Goal: Task Accomplishment & Management: Manage account settings

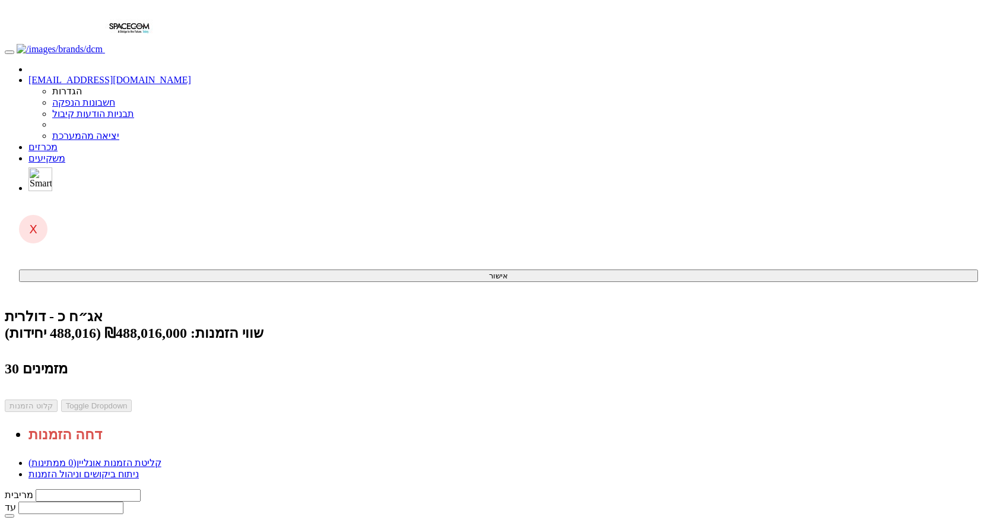
click at [139, 469] on link "ניתוח ביקושים וניהול הזמנות" at bounding box center [83, 474] width 110 height 10
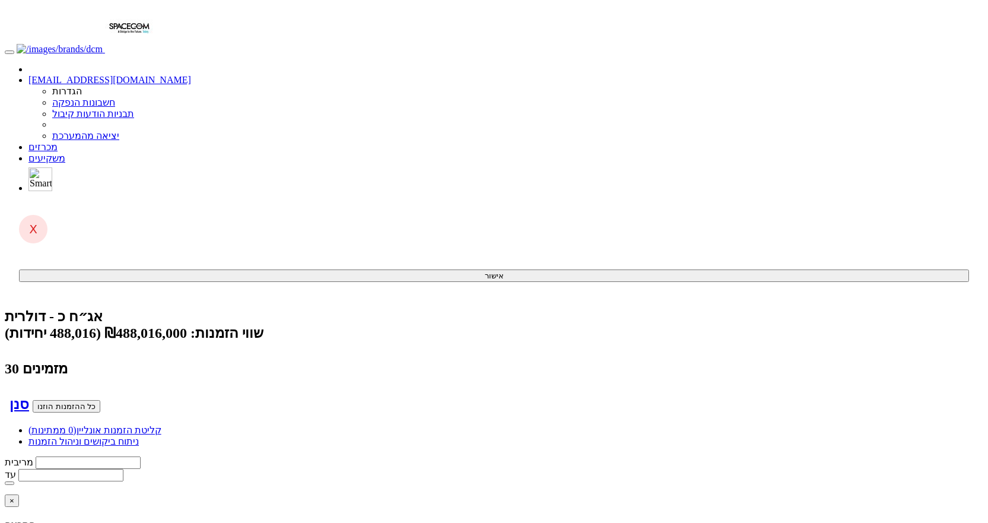
click at [100, 400] on button "כל ההזמנות הוזנו" at bounding box center [67, 406] width 68 height 12
type input "8.750"
type input "324,404"
type input "324,404,000"
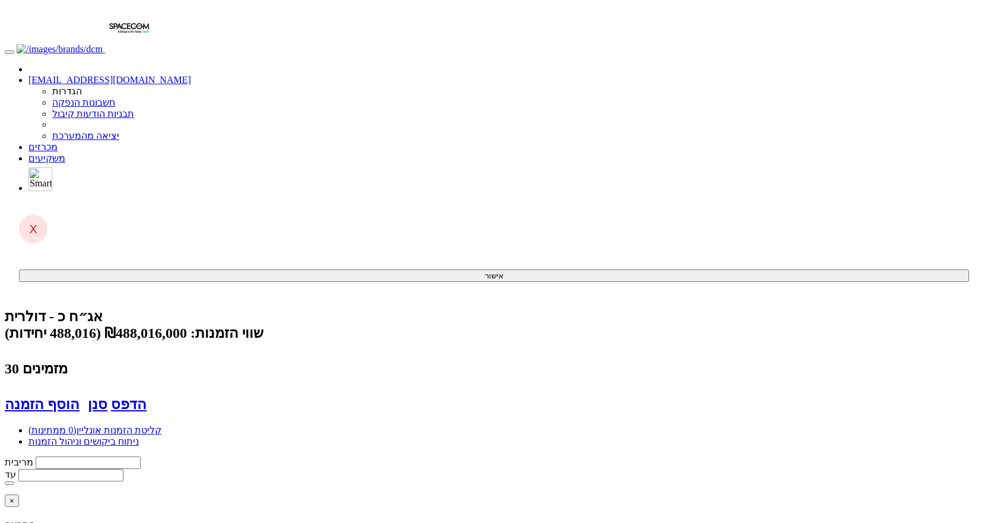
type input "382,672"
type input "382,672,000"
type input "100%"
type input "21"
type input "8.750"
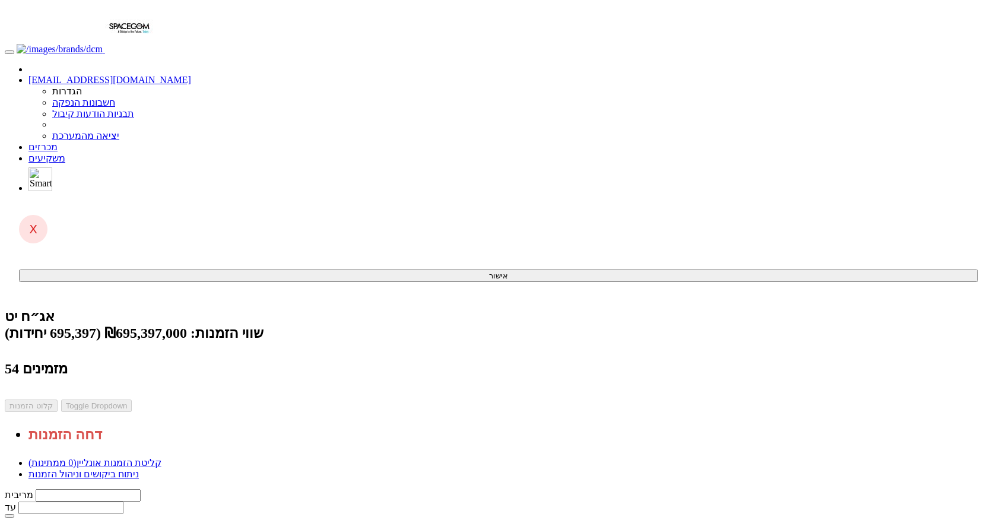
click at [139, 469] on link "ניתוח ביקושים וניהול הזמנות" at bounding box center [83, 474] width 110 height 10
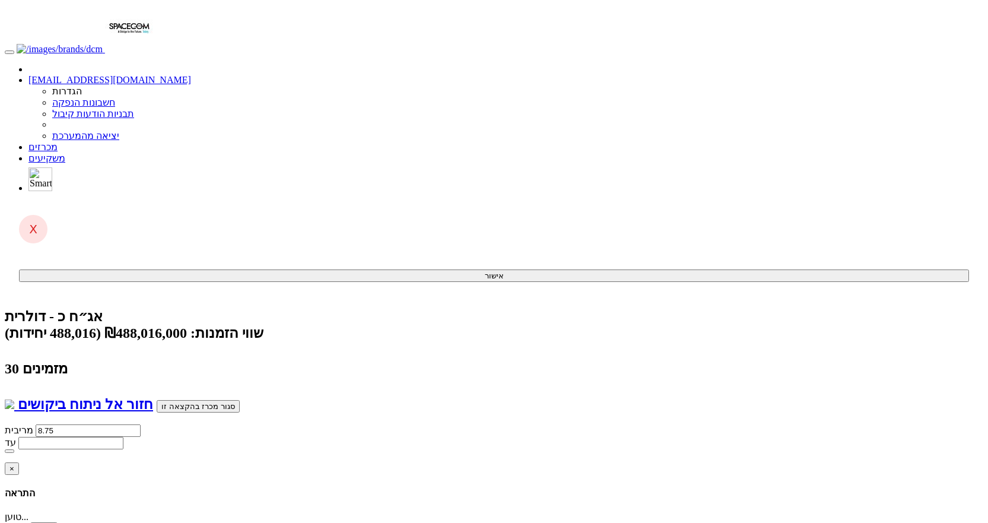
click at [208, 400] on button "סגור מכרז בהקצאה זו" at bounding box center [198, 406] width 83 height 12
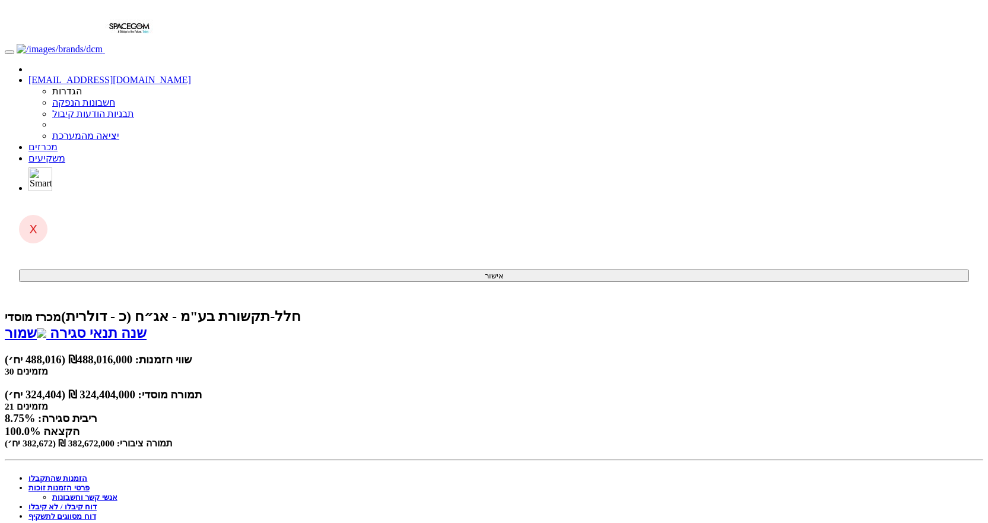
click at [96, 511] on link "דוח מסווגים לתשקיף" at bounding box center [62, 515] width 68 height 9
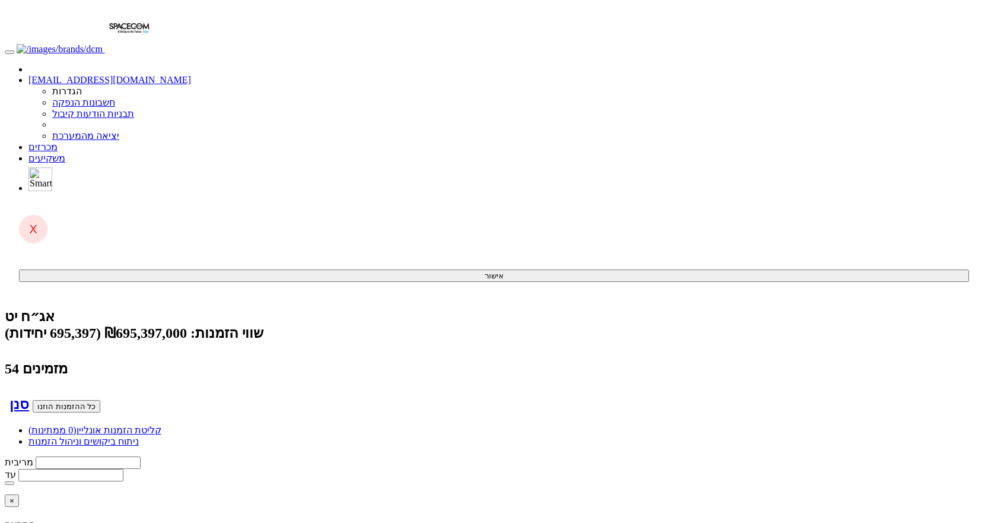
click at [100, 400] on button "כל ההזמנות הוזנו" at bounding box center [67, 406] width 68 height 12
type input "7.600"
type input "180,012"
type input "180,012,000"
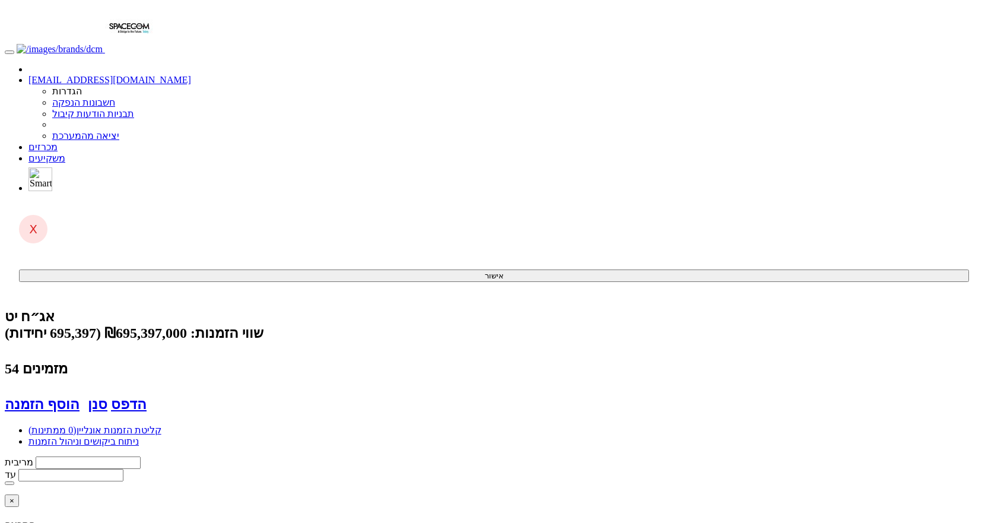
type input "222,236"
type input "222,236,000"
type input "100%"
type input "24"
type input "7.600"
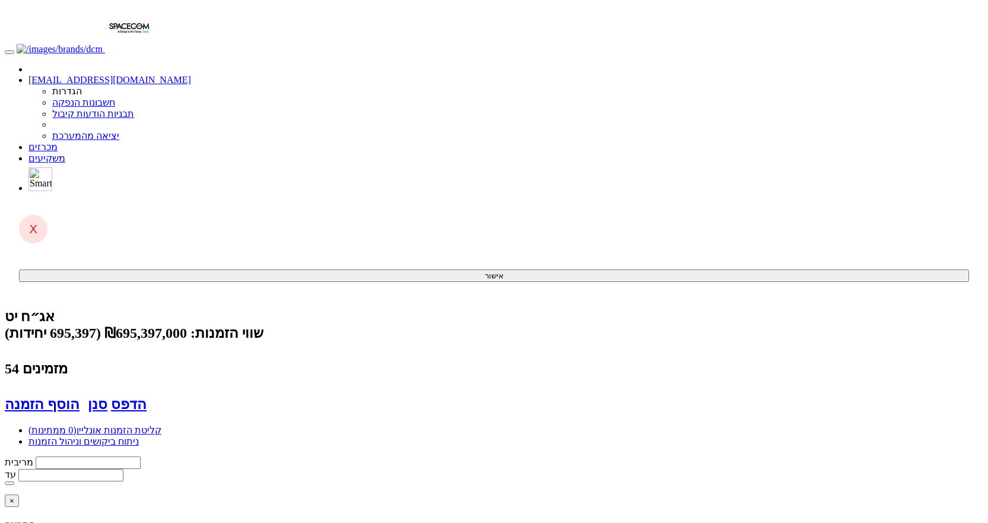
type input "143,616"
type input "143,616,000"
type input "179,520"
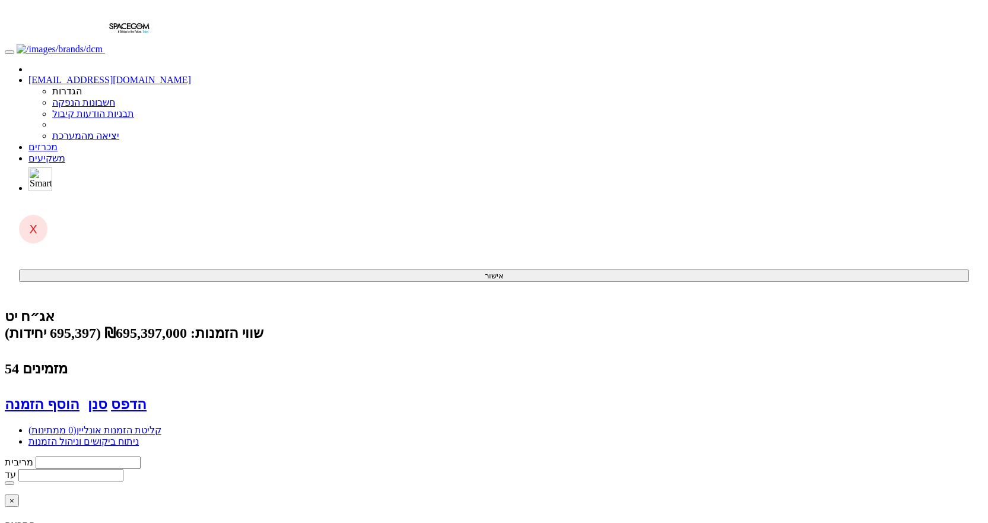
type input "179,520,000"
type input "32.34%"
type input "143,616"
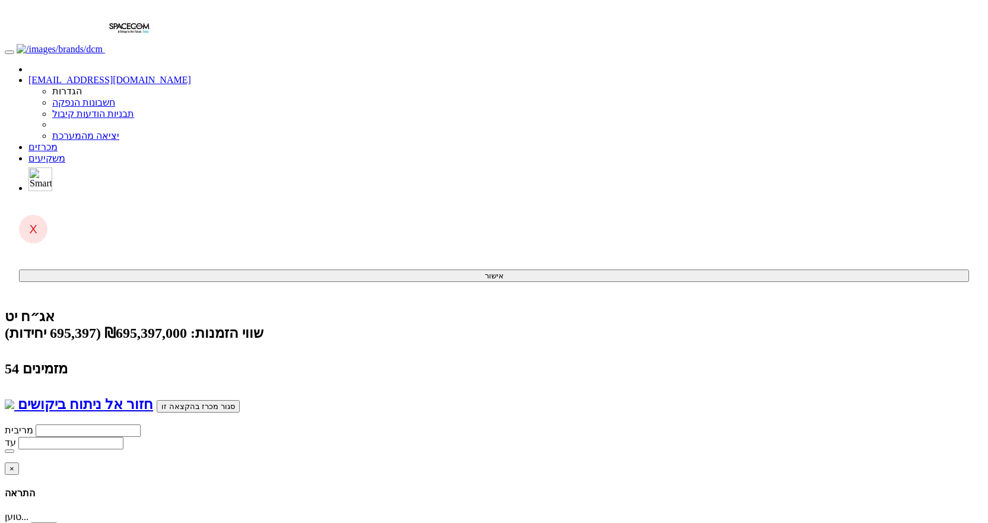
click at [219, 400] on button "סגור מכרז בהקצאה זו" at bounding box center [198, 406] width 83 height 12
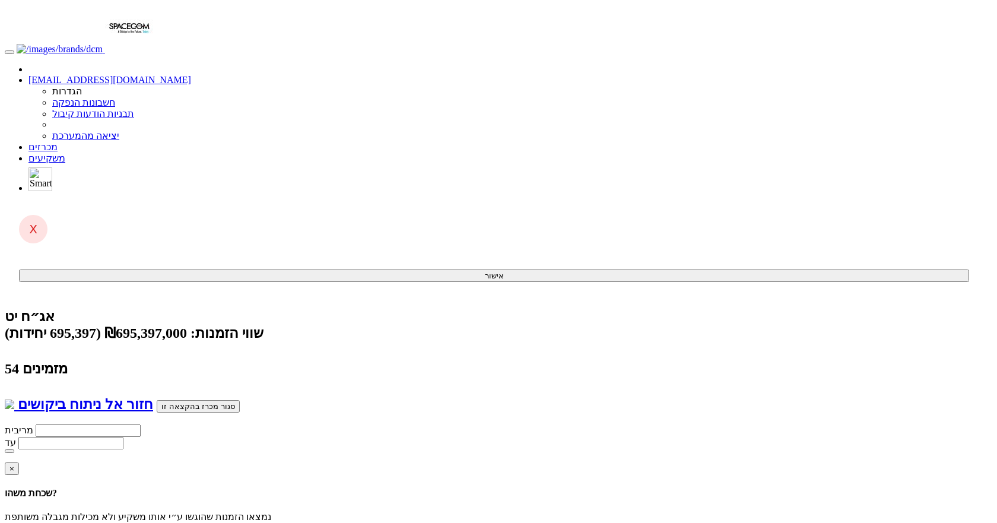
click at [14, 464] on span "×" at bounding box center [11, 468] width 5 height 9
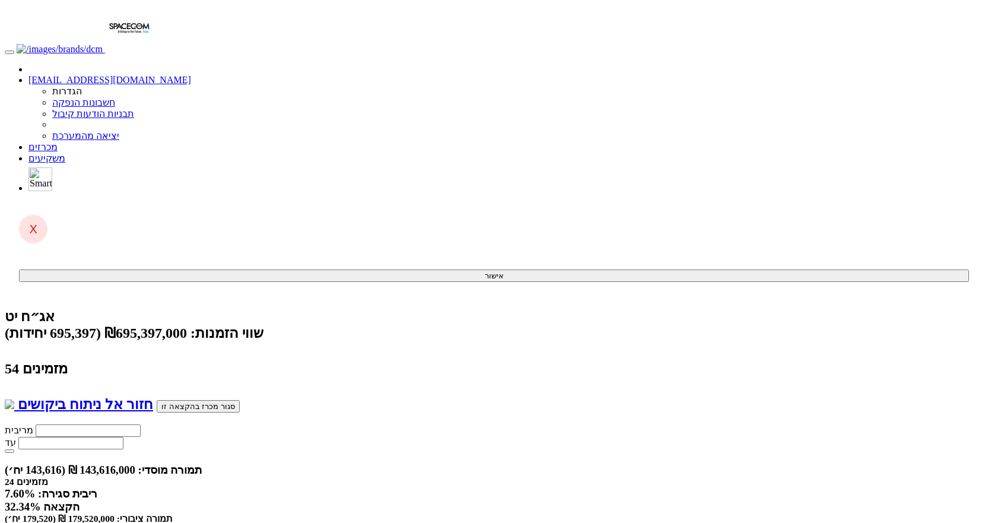
click at [183, 400] on button "סגור מכרז בהקצאה זו" at bounding box center [198, 406] width 83 height 12
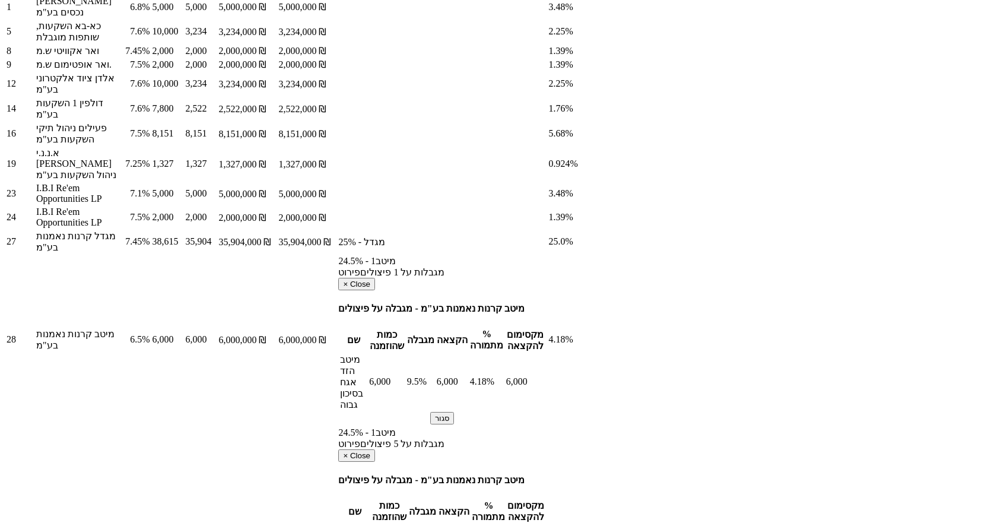
scroll to position [949, 0]
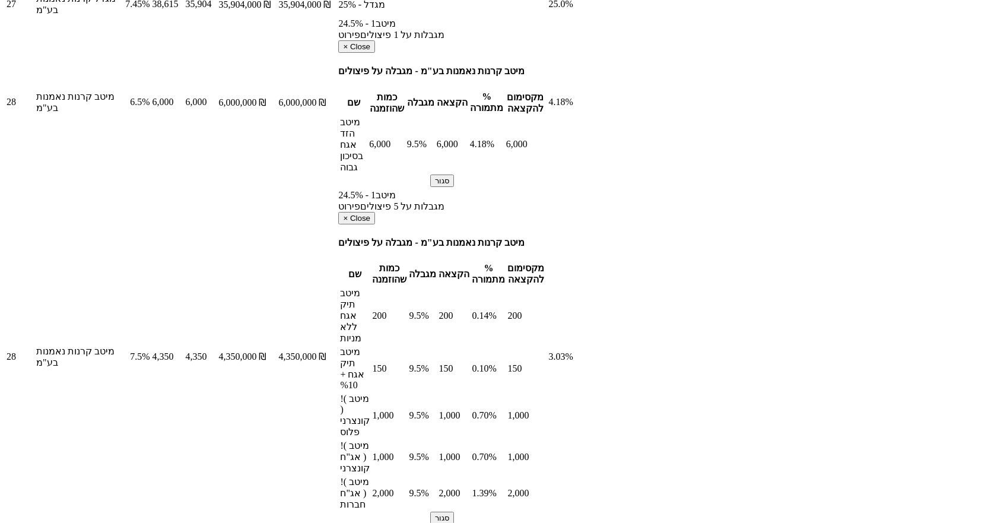
click at [929, 212] on body "yifath@dcm.co.il הגדרות חשבונות הנפקה תבניות הודעות קיבול" at bounding box center [494, 1] width 978 height 1893
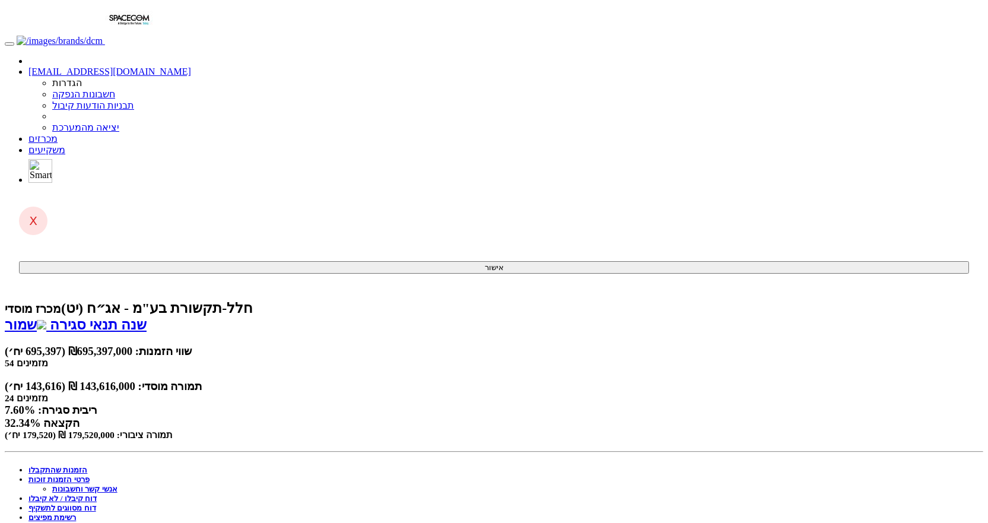
scroll to position [0, 0]
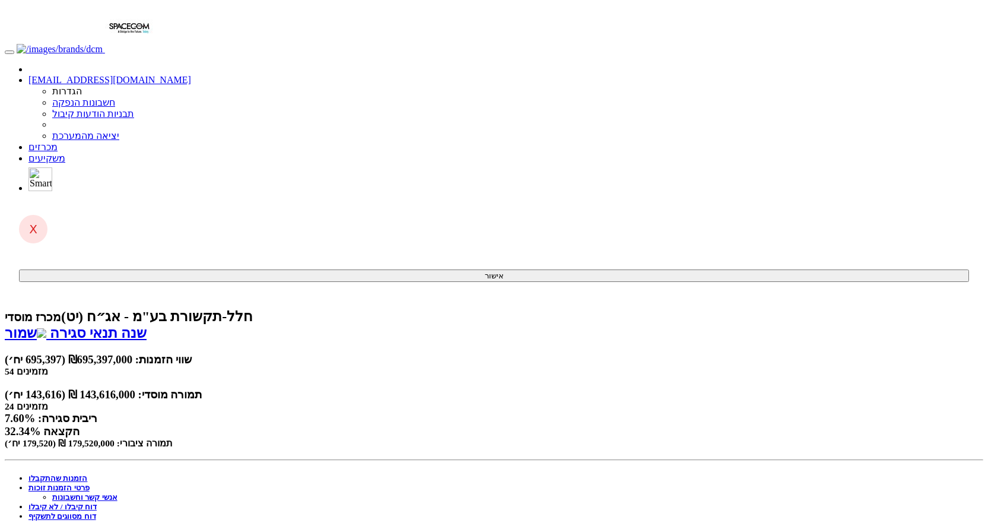
click at [96, 511] on link "דוח מסווגים לתשקיף" at bounding box center [62, 515] width 68 height 9
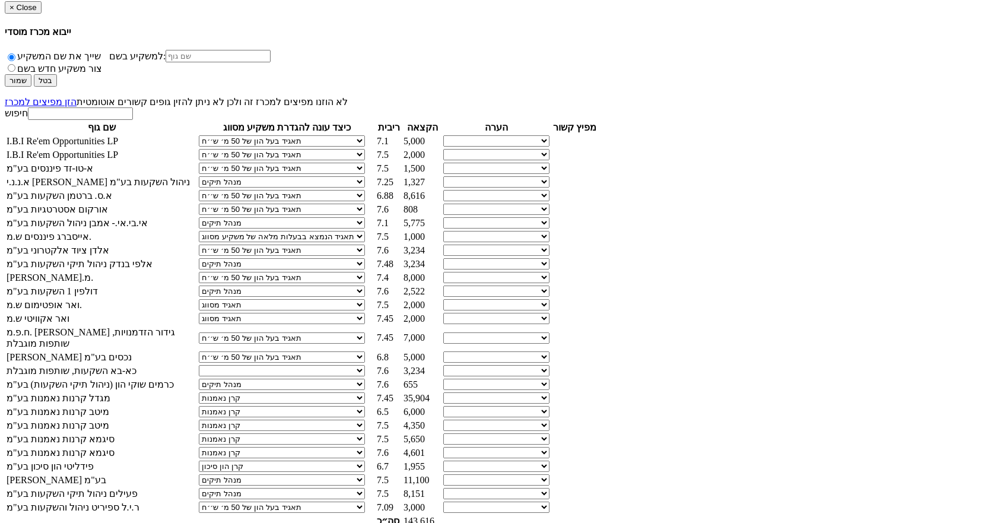
scroll to position [593, 0]
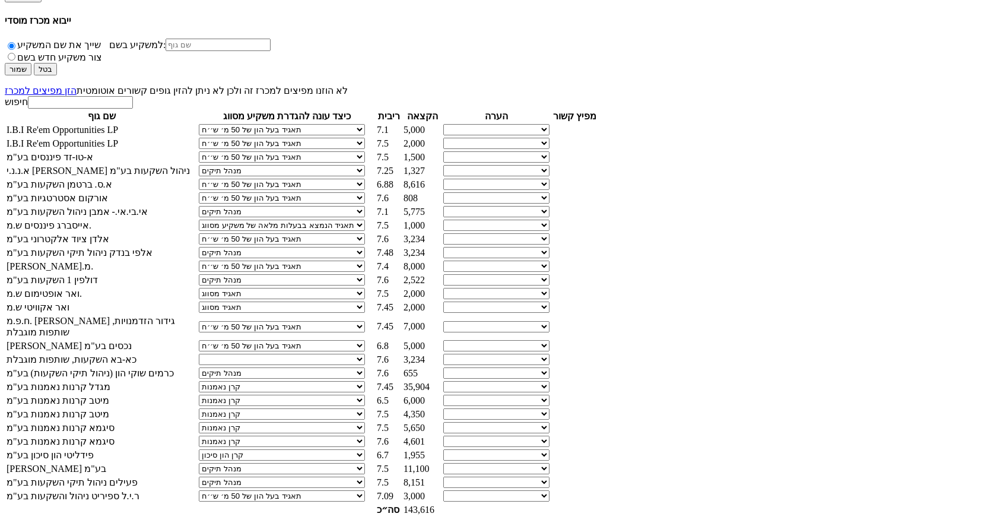
click at [365, 354] on select "תאגיד מסווג חתם / מפיץ חברת ביטוח תאגיד בעל הון של 50 מ׳ ש׳׳ח קופת גמל / קרן פנ…" at bounding box center [282, 359] width 166 height 11
select select "תאגיד בעל הון של 50 מ׳ ש׳׳ח"
click at [365, 354] on select "תאגיד מסווג חתם / מפיץ חברת ביטוח תאגיד בעל הון של 50 מ׳ ש׳׳ח קופת גמל / קרן פנ…" at bounding box center [282, 359] width 166 height 11
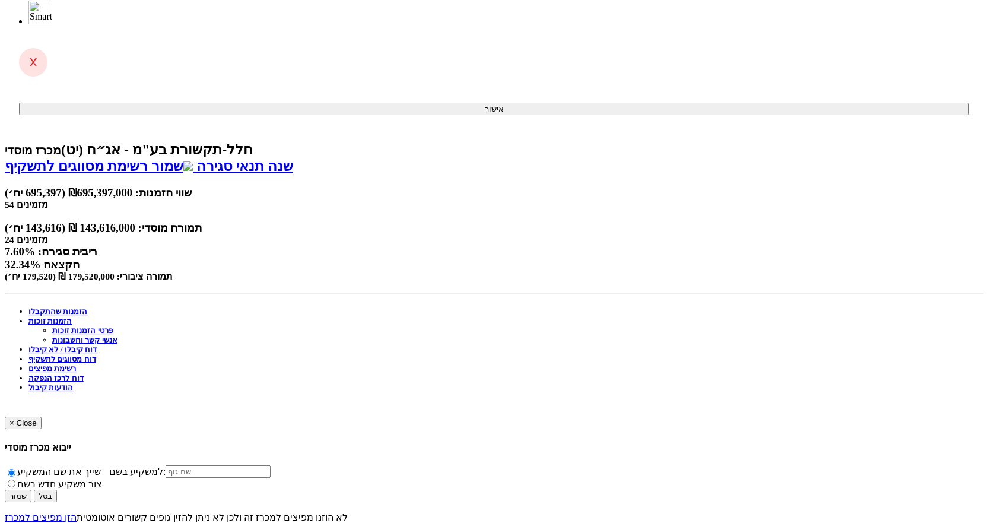
scroll to position [0, 0]
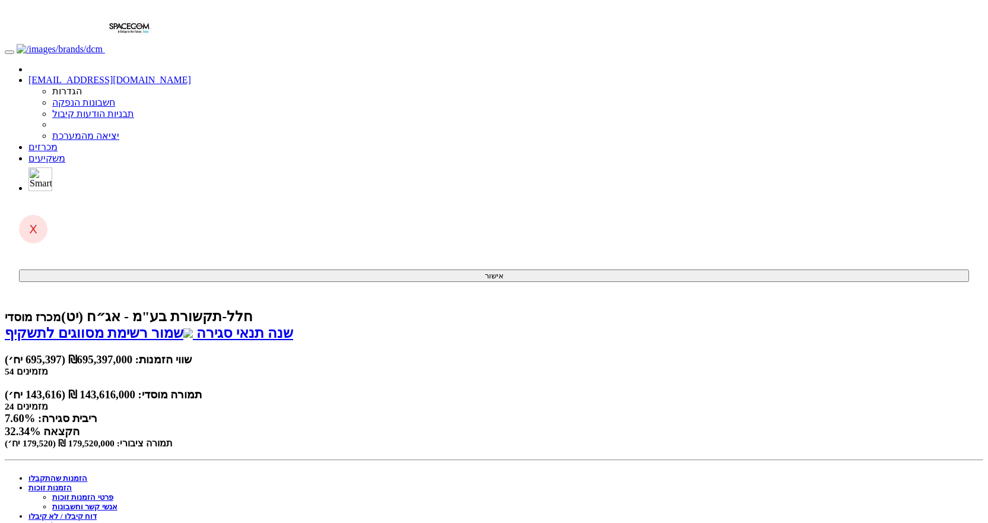
click at [193, 325] on link "שמור רשימת מסווגים לתשקיף" at bounding box center [99, 332] width 188 height 15
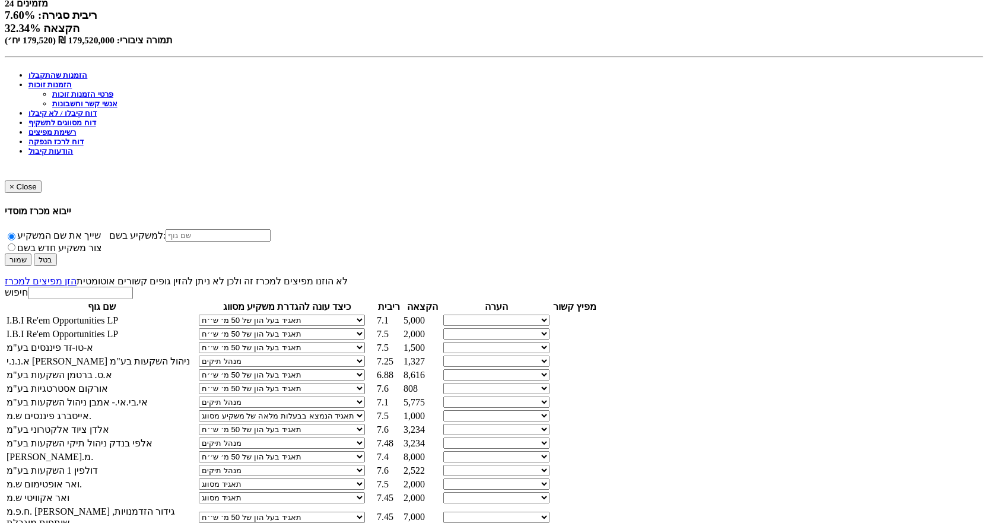
scroll to position [415, 0]
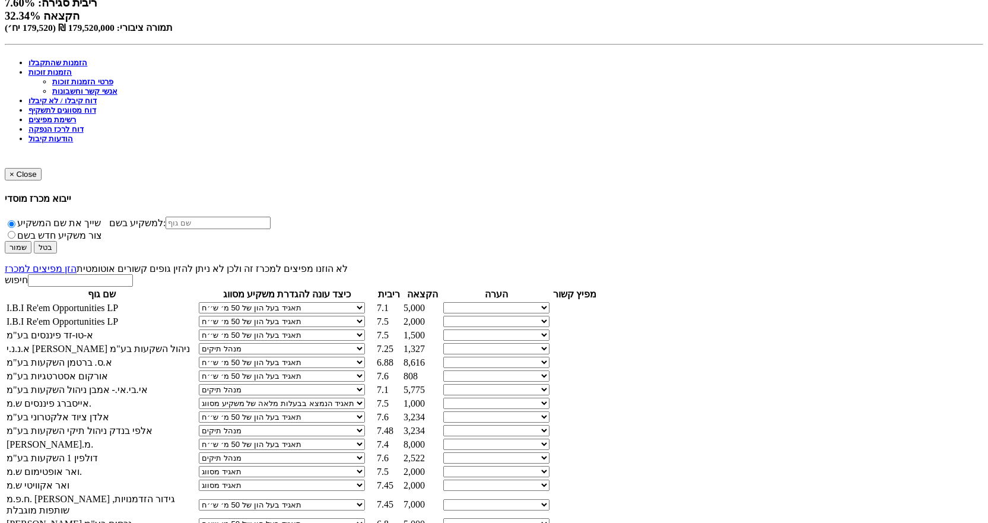
click at [365, 466] on select "תאגיד מסווג חתם / מפיץ חברת ביטוח תאגיד בעל הון של 50 מ׳ ש׳׳ח קופת גמל / קרן פנ…" at bounding box center [282, 471] width 166 height 11
select select "תאגיד בעל הון של 50 מ׳ ש׳׳ח"
click at [365, 466] on select "תאגיד מסווג חתם / מפיץ חברת ביטוח תאגיד בעל הון של 50 מ׳ ש׳׳ח קופת גמל / קרן פנ…" at bounding box center [282, 471] width 166 height 11
click at [365, 479] on select "תאגיד מסווג חתם / מפיץ חברת ביטוח תאגיד בעל הון של 50 מ׳ ש׳׳ח קופת גמל / קרן פנ…" at bounding box center [282, 484] width 166 height 11
select select "תאגיד בעל הון של 50 מ׳ ש׳׳ח"
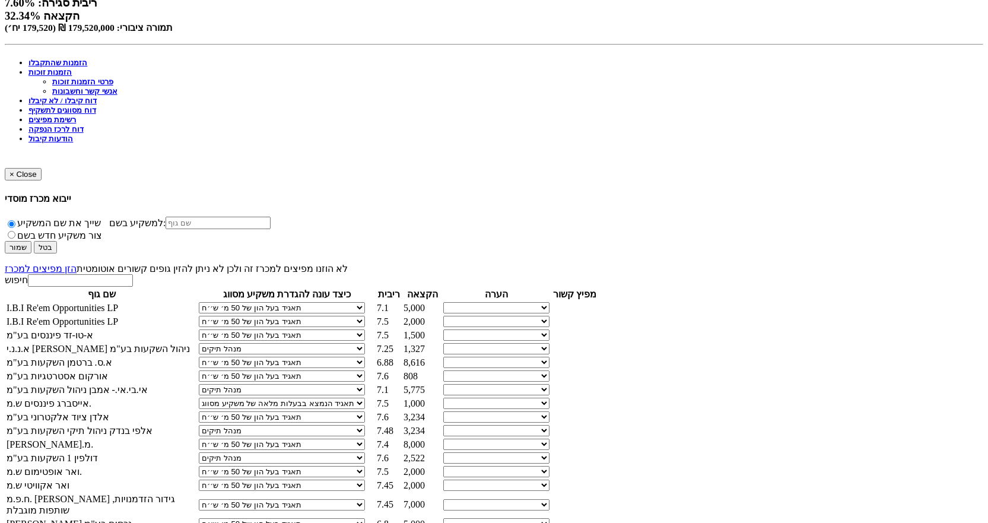
click at [365, 479] on select "תאגיד מסווג חתם / מפיץ חברת ביטוח תאגיד בעל הון של 50 מ׳ ש׳׳ח קופת גמל / קרן פנ…" at bounding box center [282, 484] width 166 height 11
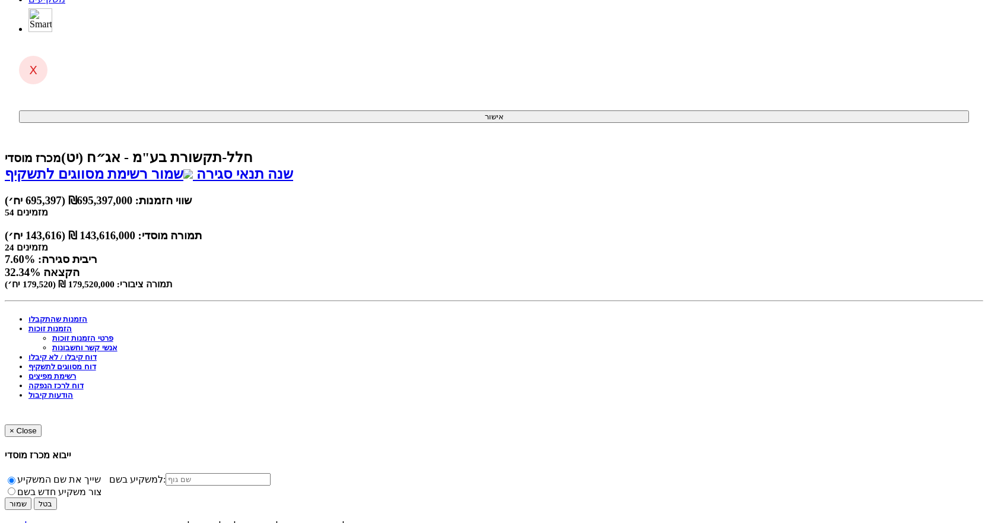
scroll to position [0, 0]
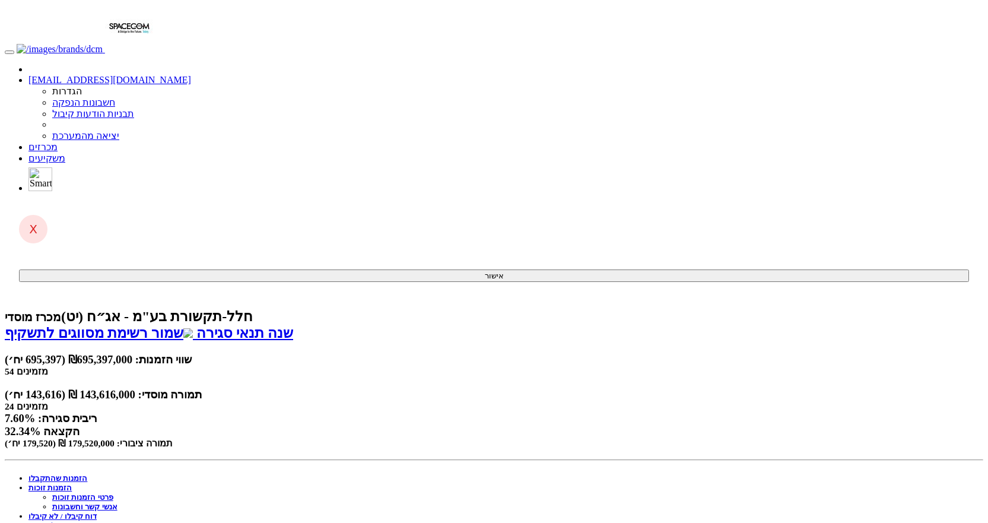
click at [193, 325] on link "שמור רשימת מסווגים לתשקיף" at bounding box center [99, 332] width 188 height 15
click at [87, 473] on link "הזמנות שהתקבלו" at bounding box center [57, 477] width 59 height 9
click at [193, 325] on link "שמור רשימת מסווגים לתשקיף" at bounding box center [99, 332] width 188 height 15
click at [87, 473] on link "הזמנות שהתקבלו" at bounding box center [57, 477] width 59 height 9
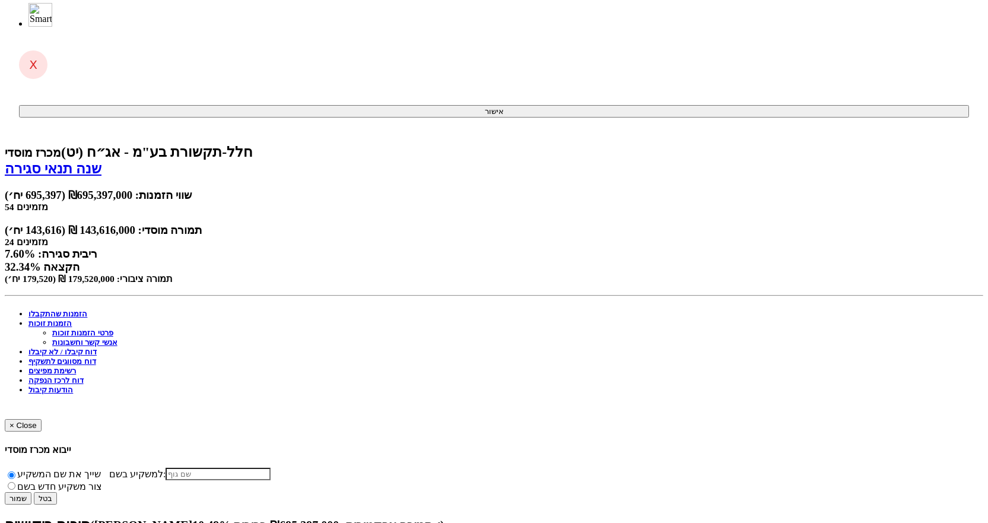
scroll to position [237, 0]
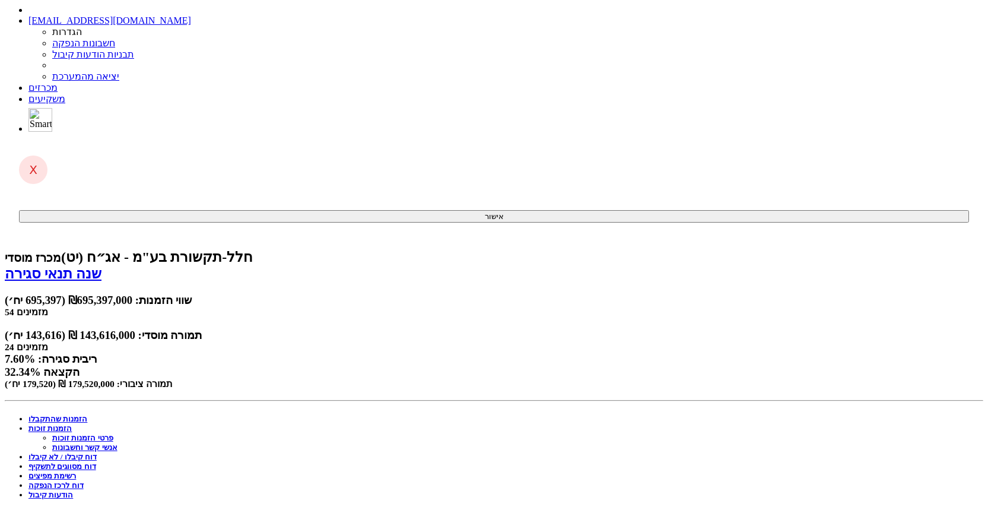
scroll to position [0, 0]
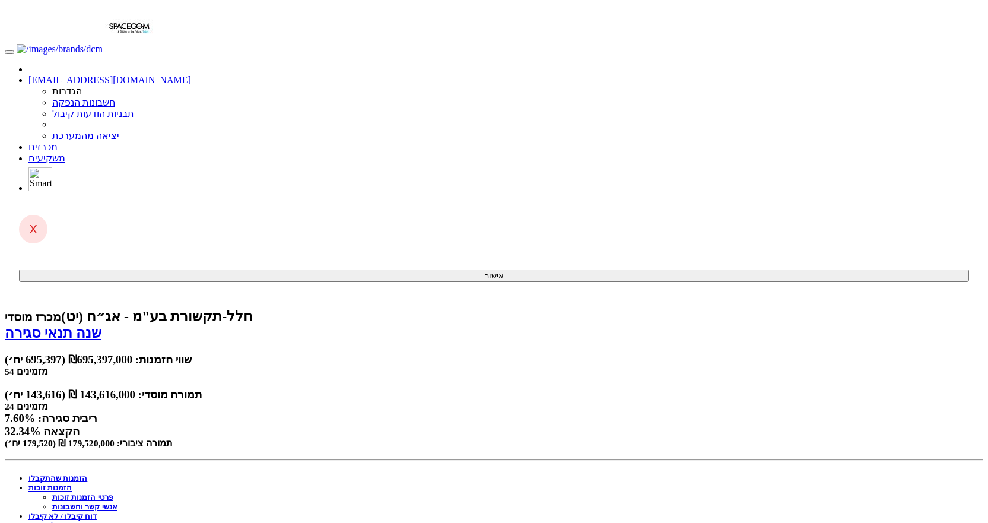
click at [72, 483] on link "הזמנות זוכות" at bounding box center [49, 487] width 43 height 9
click at [113, 492] on link "פרטי הזמנות זוכות" at bounding box center [82, 496] width 61 height 9
click at [117, 492] on link "אנשי קשר וחשבונות" at bounding box center [84, 496] width 65 height 9
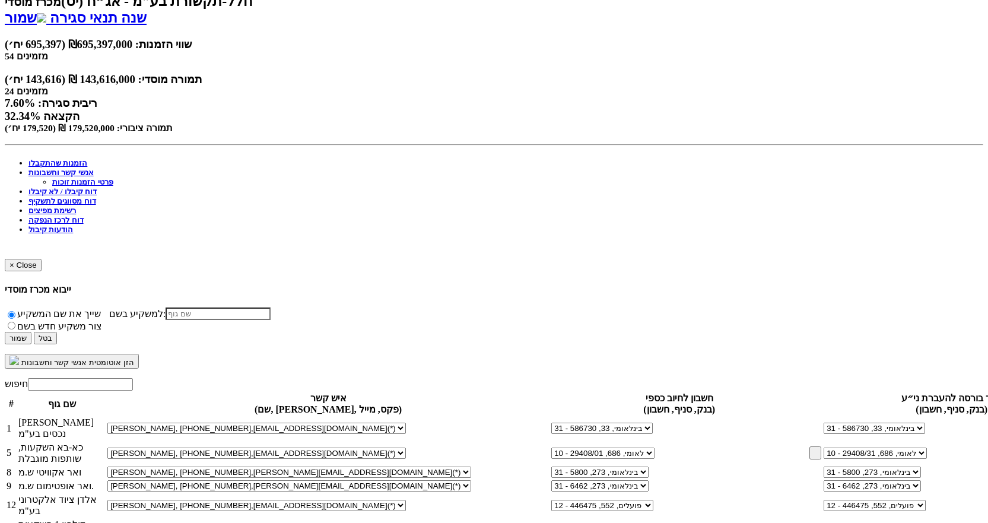
scroll to position [356, 0]
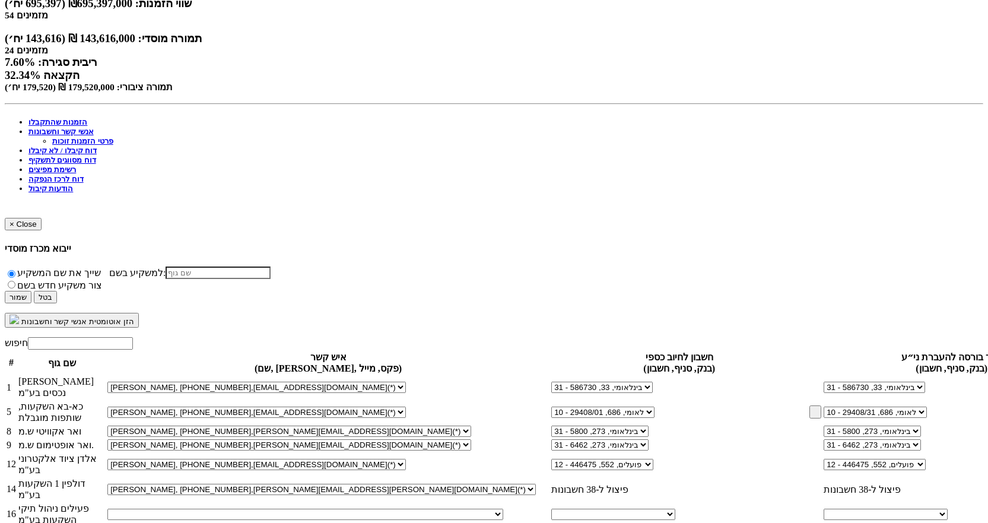
click at [503, 508] on select "בתיה שדה, 052-3587704, peilim.hanpakot@peilim.com נעמה לוי הופמן, 050-449104, p…" at bounding box center [305, 513] width 396 height 11
select select "5ecaa1619e0f1c237eeace31"
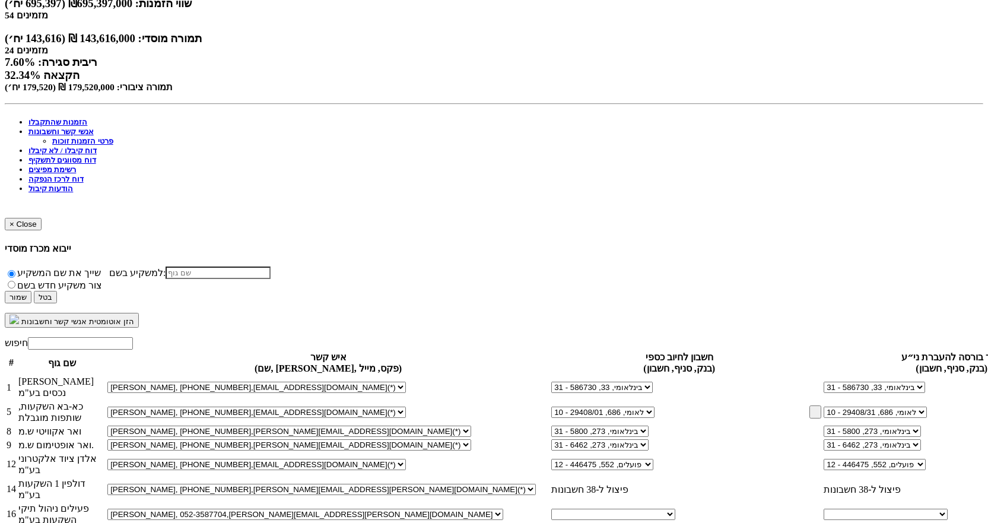
click at [503, 508] on select "בתיה שדה, 052-3587704, peilim.hanpakot@peilim.com נעמה לוי הופמן, 050-449104, p…" at bounding box center [305, 513] width 396 height 11
select select "578280e2d4cd1e11006dff57"
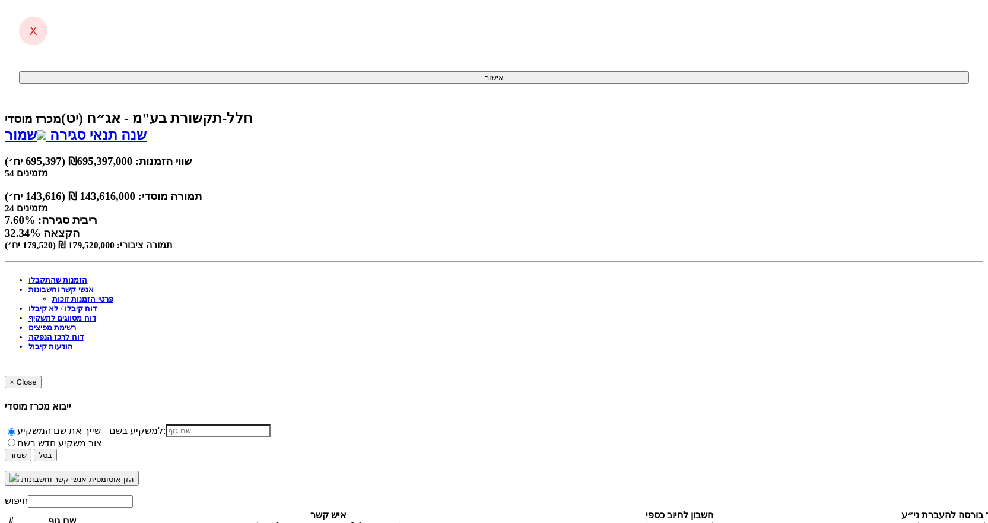
scroll to position [52, 0]
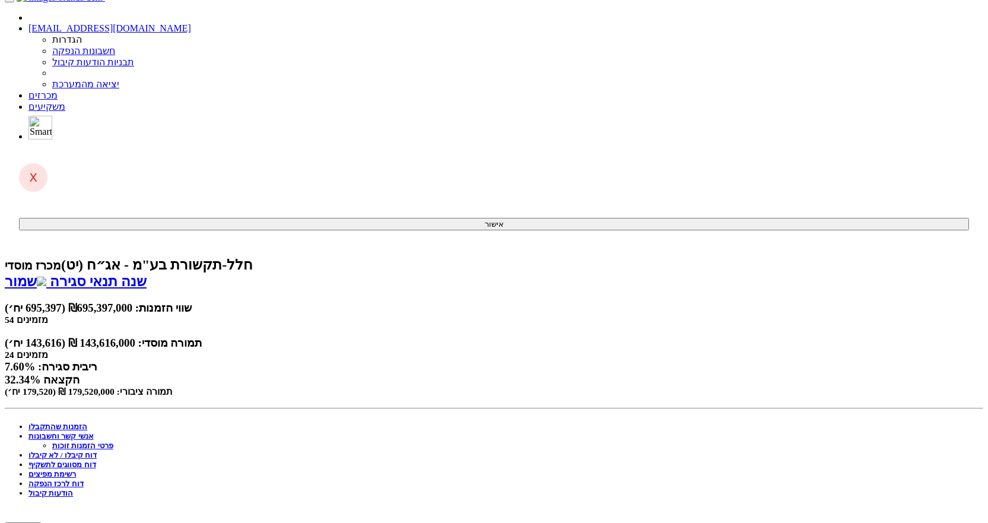
click at [94, 431] on link "אנשי קשר וחשבונות" at bounding box center [60, 435] width 65 height 9
click at [113, 441] on link "פרטי הזמנות זוכות" at bounding box center [82, 445] width 61 height 9
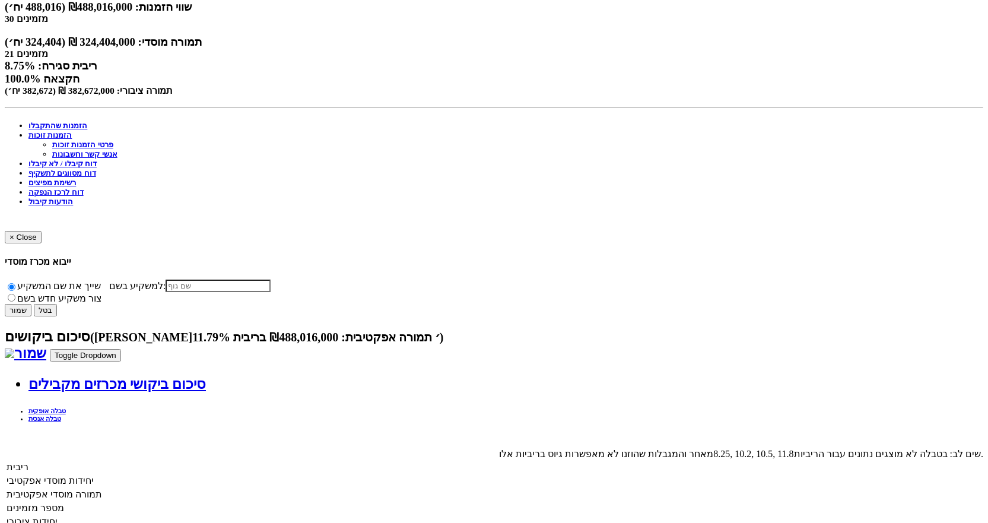
scroll to position [356, 0]
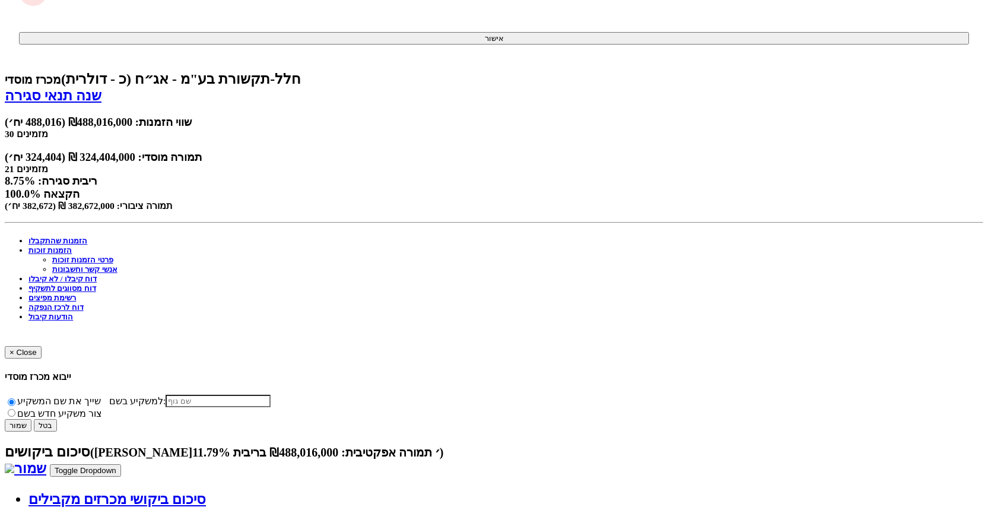
scroll to position [0, 0]
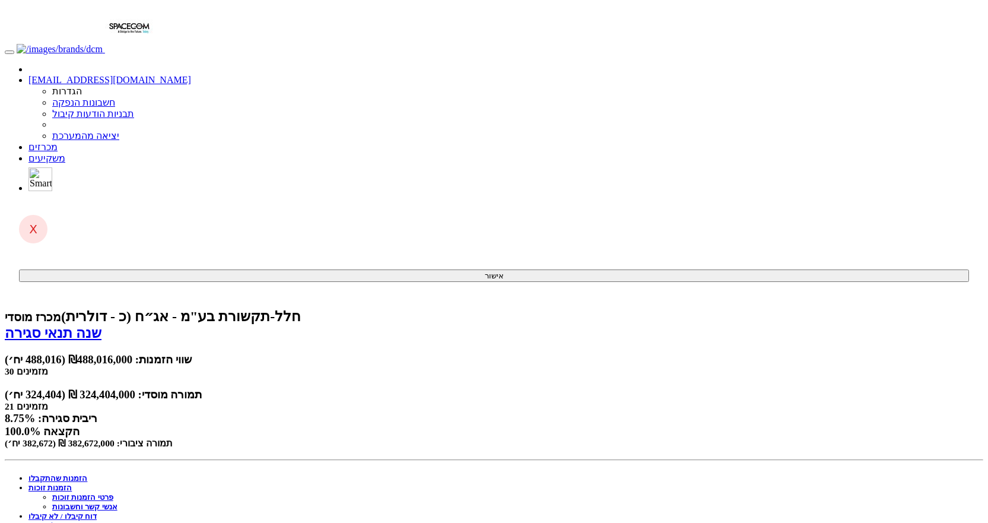
click at [72, 483] on link "הזמנות זוכות" at bounding box center [49, 487] width 43 height 9
click at [117, 502] on link "אנשי קשר וחשבונות" at bounding box center [84, 506] width 65 height 9
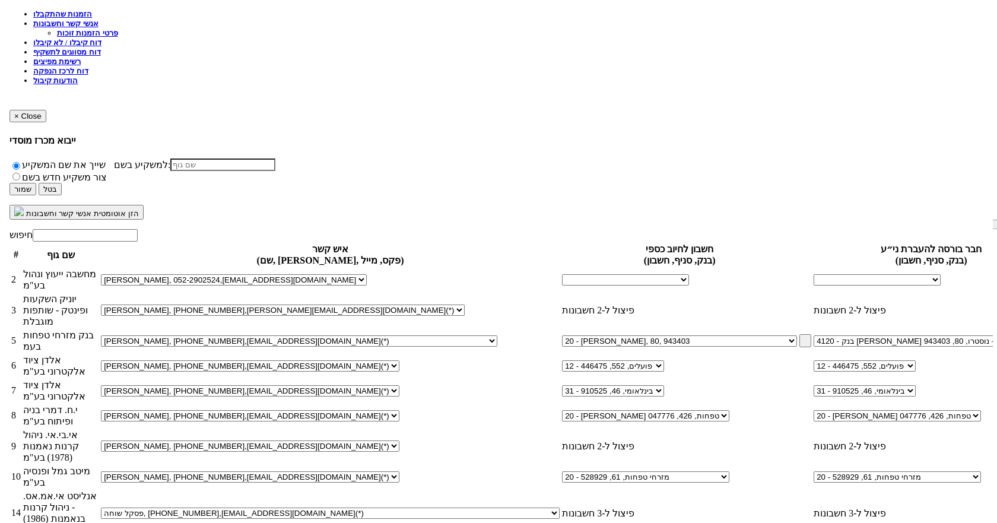
scroll to position [475, 0]
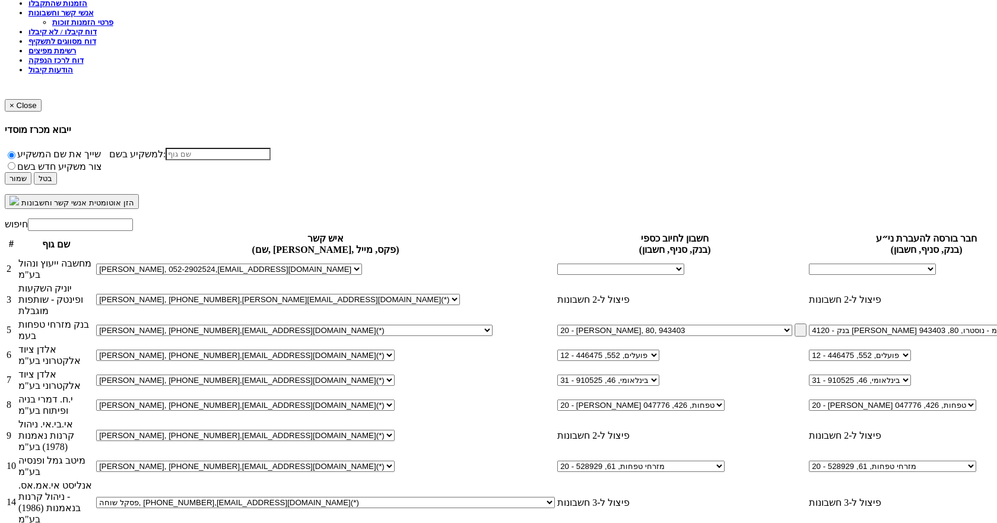
scroll to position [29, 0]
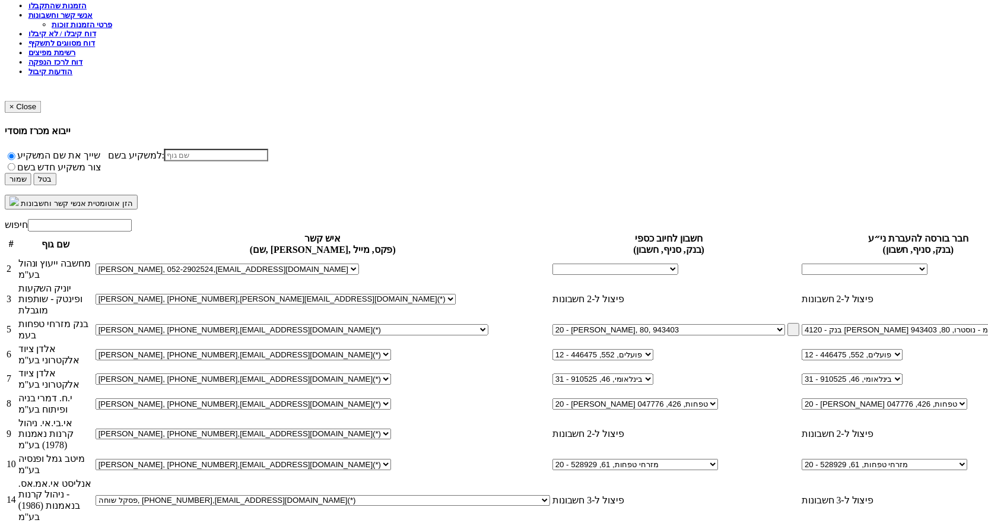
scroll to position [0, 0]
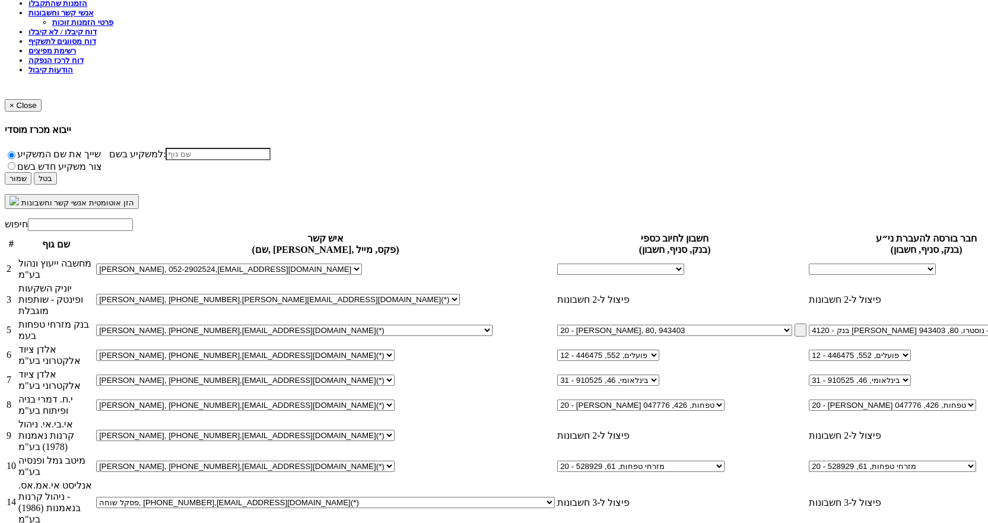
select select "65415128d3eba2be2c4b46dc"
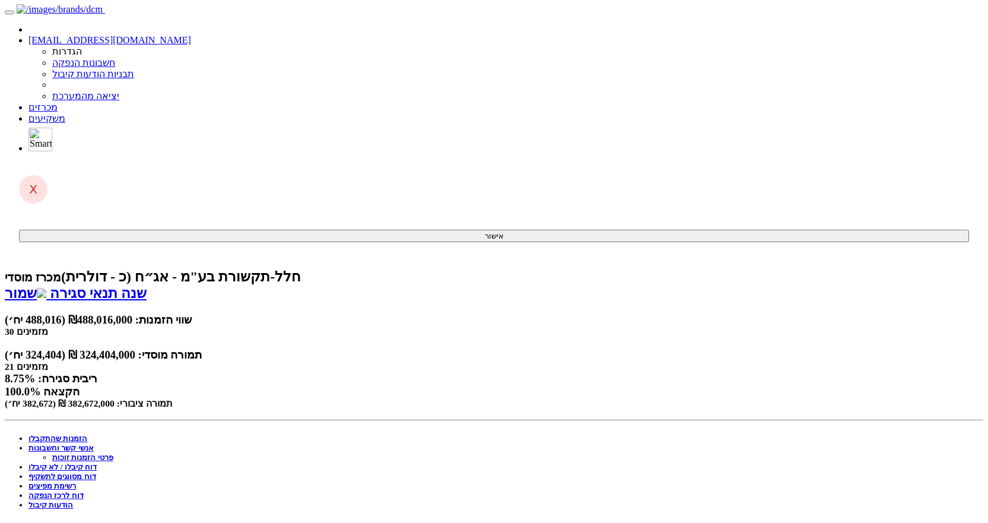
scroll to position [38, 0]
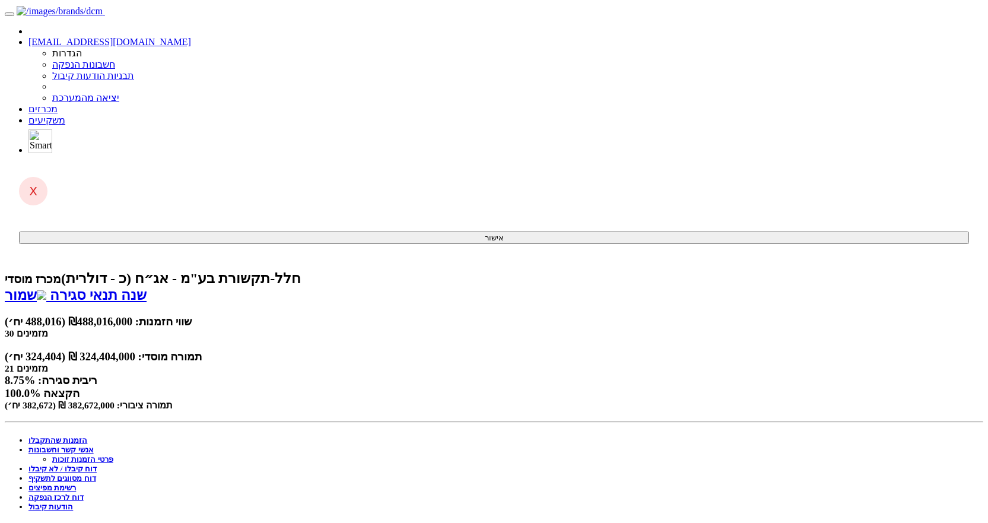
click at [94, 445] on link "אנשי קשר וחשבונות" at bounding box center [60, 449] width 65 height 9
click at [113, 454] on link "פרטי הזמנות זוכות" at bounding box center [82, 458] width 61 height 9
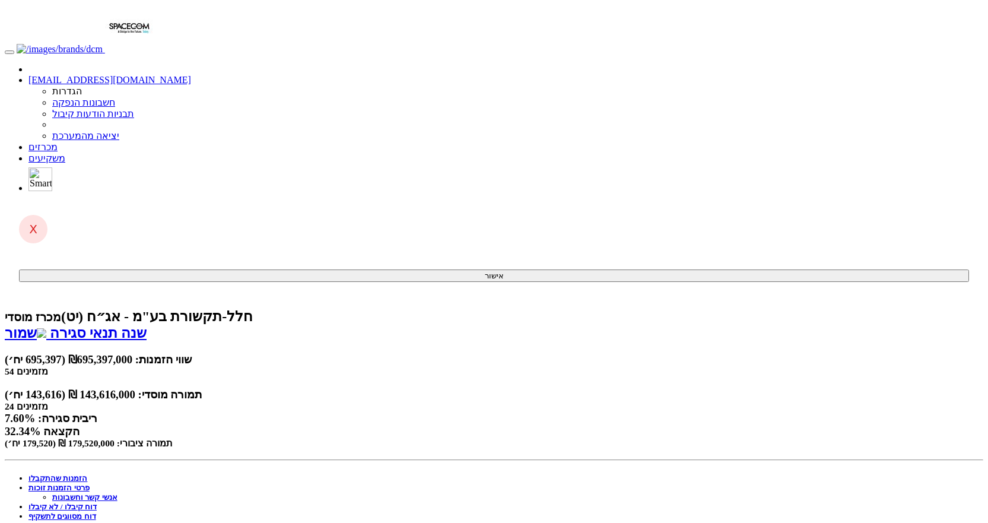
click at [46, 325] on link "שמור" at bounding box center [26, 332] width 42 height 15
click at [90, 483] on link "פרטי הזמנות זוכות" at bounding box center [58, 487] width 61 height 9
click at [117, 492] on link "אנשי קשר וחשבונות" at bounding box center [84, 496] width 65 height 9
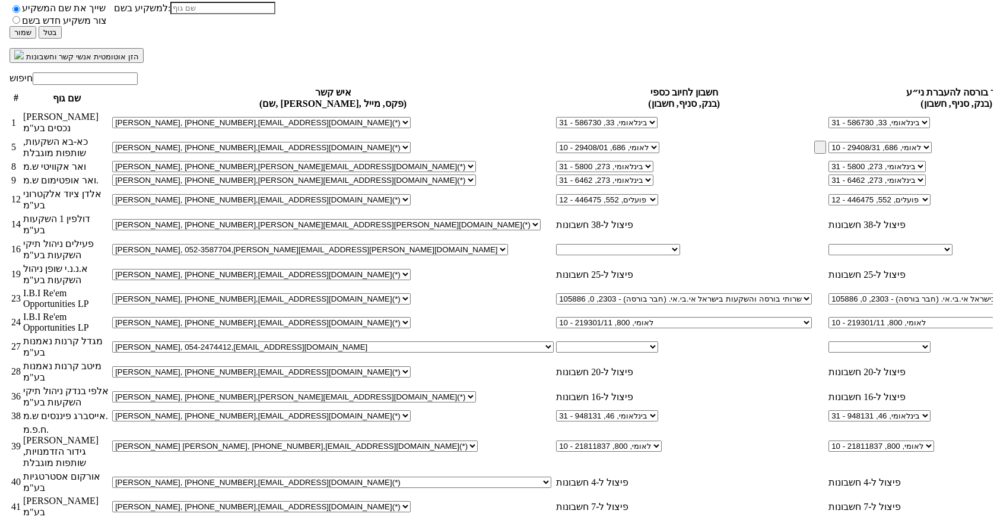
scroll to position [645, 0]
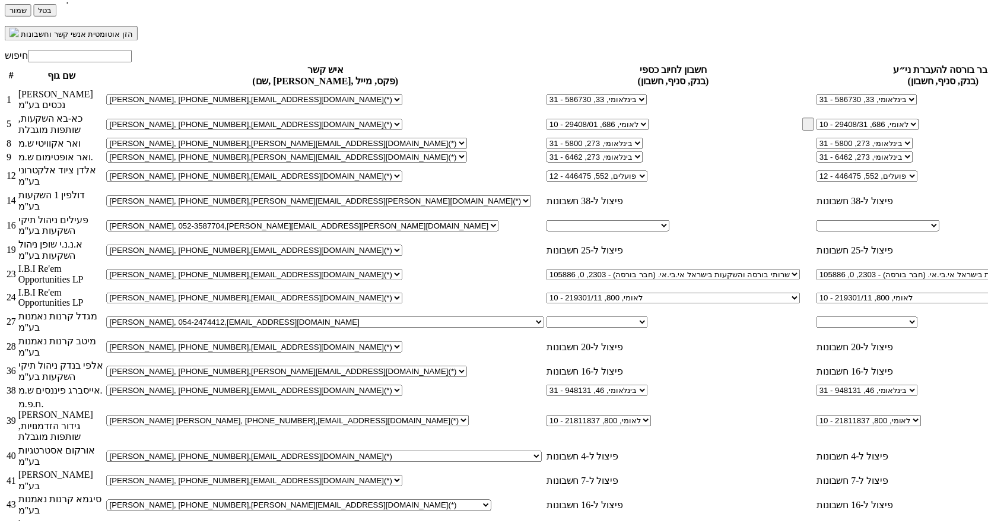
scroll to position [174, 0]
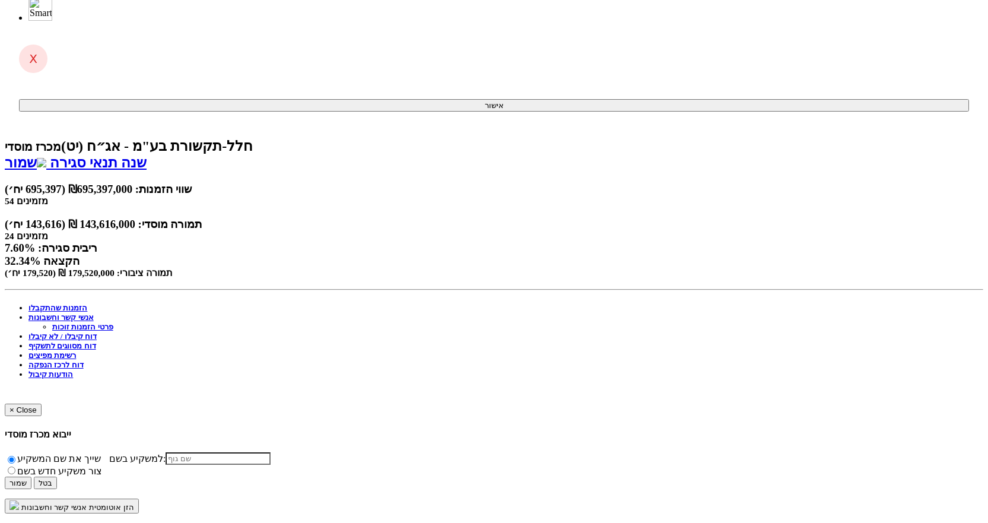
scroll to position [0, 0]
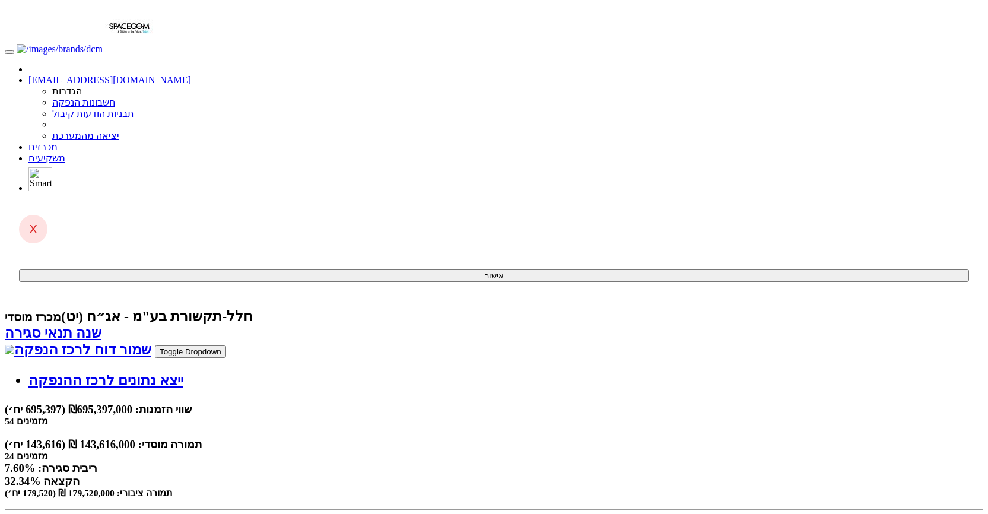
click at [151, 342] on link "שמור דוח לרכז הנפקה" at bounding box center [78, 349] width 147 height 15
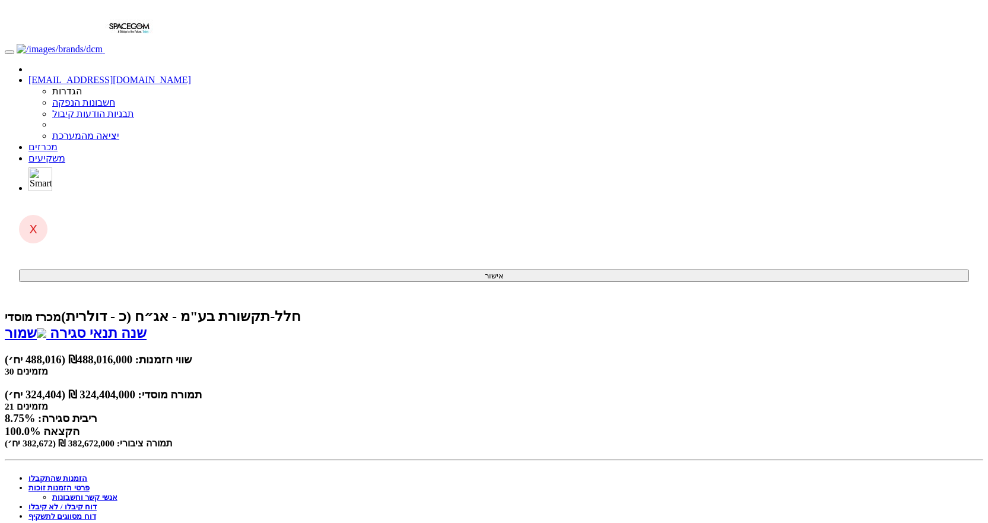
click at [90, 483] on link "פרטי הזמנות זוכות" at bounding box center [58, 487] width 61 height 9
click at [117, 492] on link "אנשי קשר וחשבונות" at bounding box center [84, 496] width 65 height 9
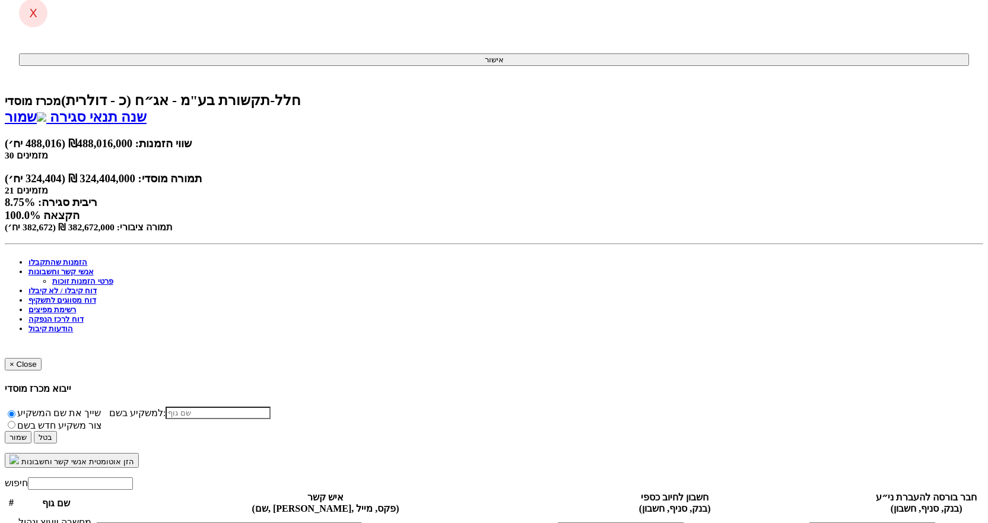
scroll to position [237, 0]
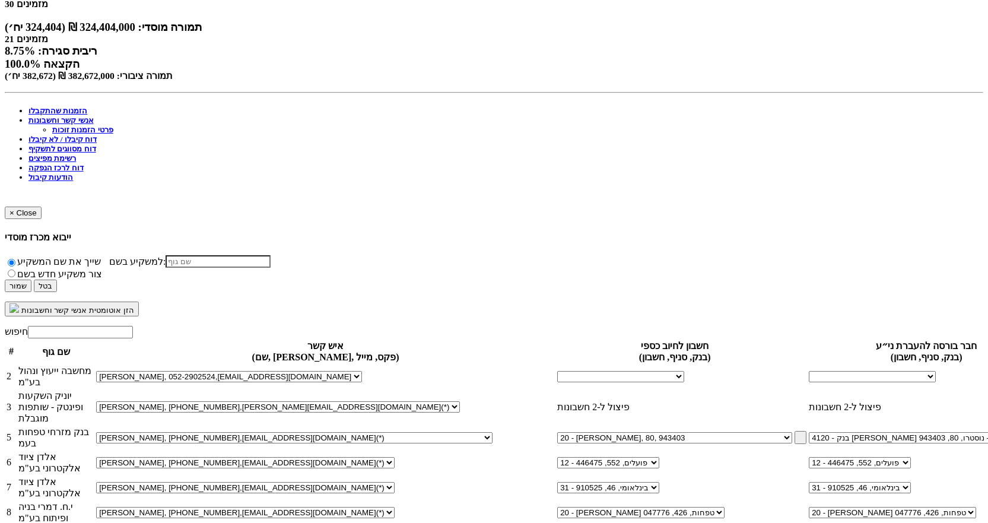
scroll to position [519, 0]
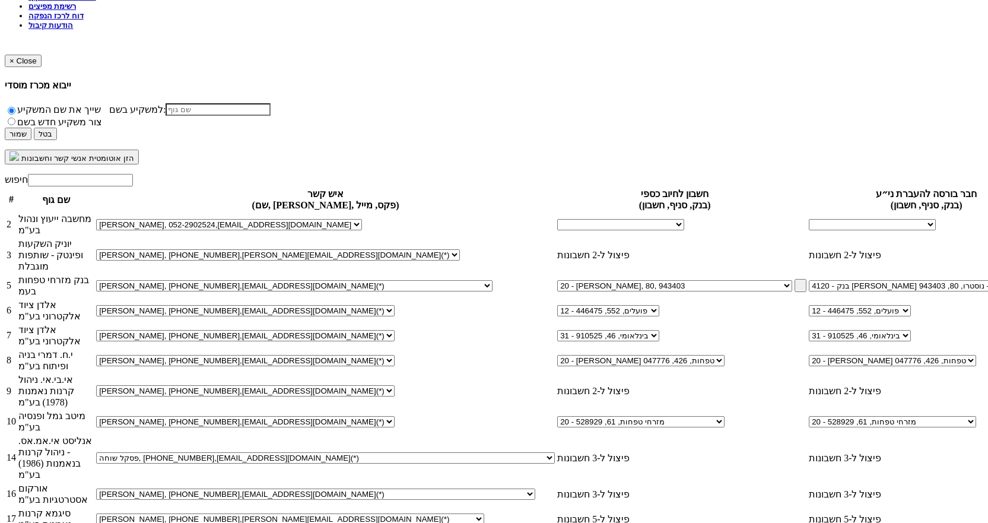
select select "new_contact"
select select
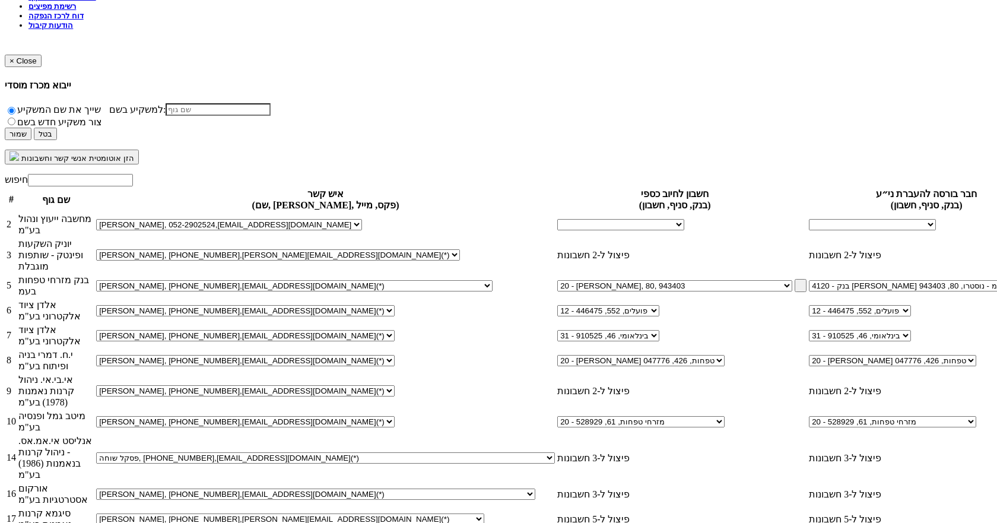
paste input "[PERSON_NAME][EMAIL_ADDRESS][DOMAIN_NAME]"
type input "[PERSON_NAME][EMAIL_ADDRESS][DOMAIN_NAME]"
type input "דורון"
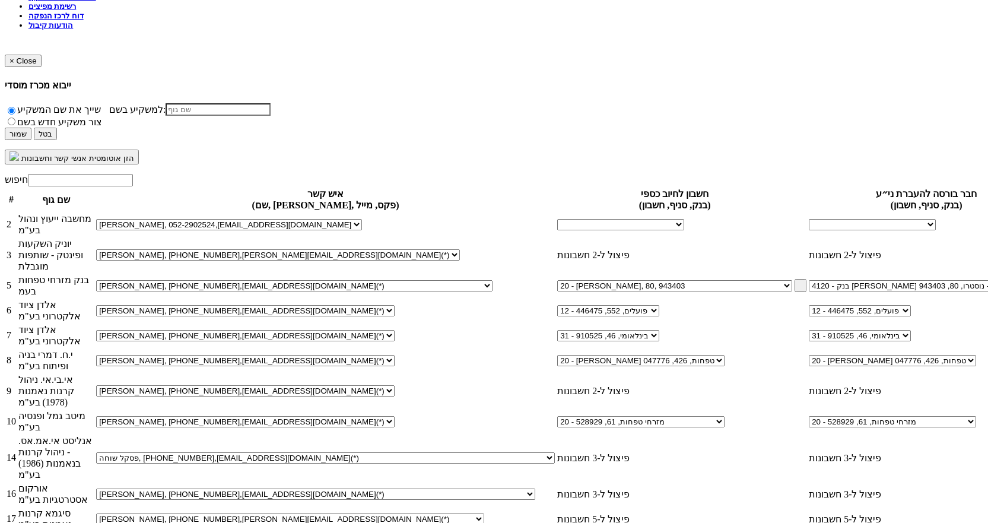
click at [891, 274] on body "[EMAIL_ADDRESS][DOMAIN_NAME] הגדרות חשבונות הנפקה תבניות הודעות קיבול" at bounding box center [494, 167] width 978 height 1363
click at [917, 333] on body "[EMAIL_ADDRESS][DOMAIN_NAME] הגדרות חשבונות הנפקה תבניות הודעות קיבול" at bounding box center [494, 167] width 978 height 1363
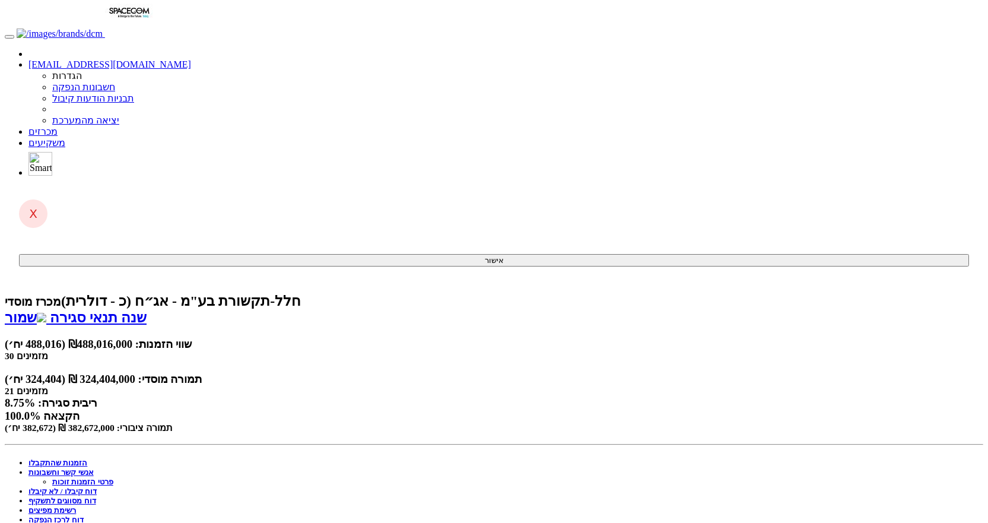
scroll to position [0, 0]
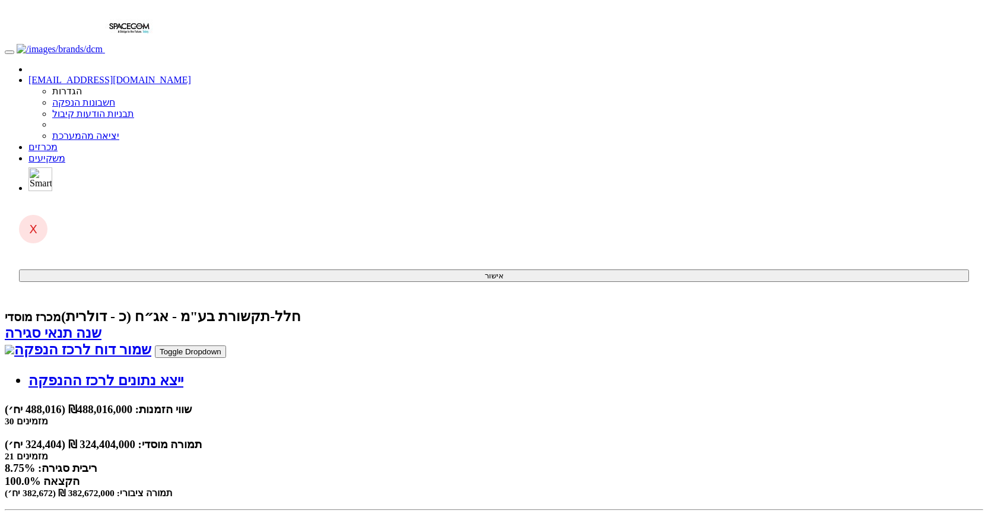
click at [151, 342] on link "שמור דוח לרכז הנפקה" at bounding box center [78, 349] width 147 height 15
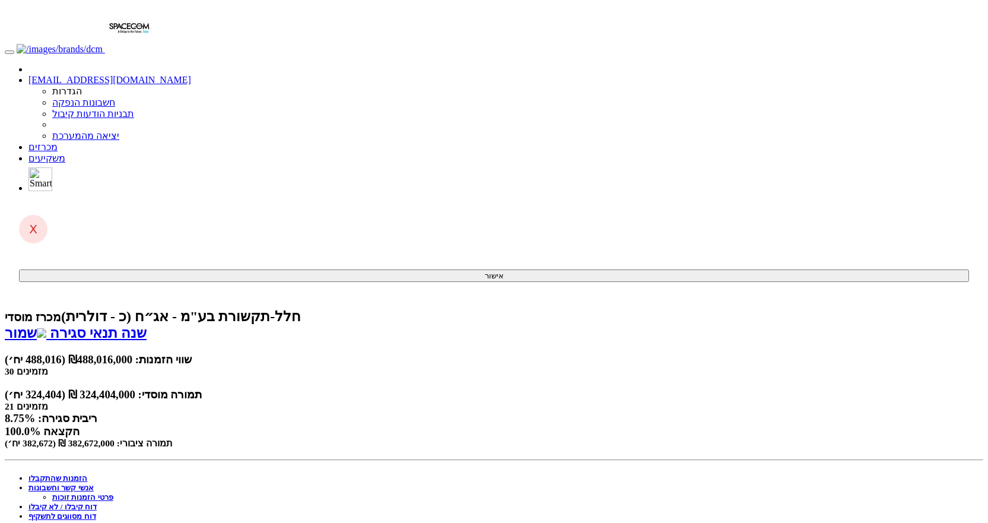
click at [94, 483] on link "אנשי קשר וחשבונות" at bounding box center [60, 487] width 65 height 9
click at [113, 492] on link "פרטי הזמנות זוכות" at bounding box center [82, 496] width 61 height 9
click at [46, 328] on img at bounding box center [41, 332] width 9 height 9
